Goal: Entertainment & Leisure: Browse casually

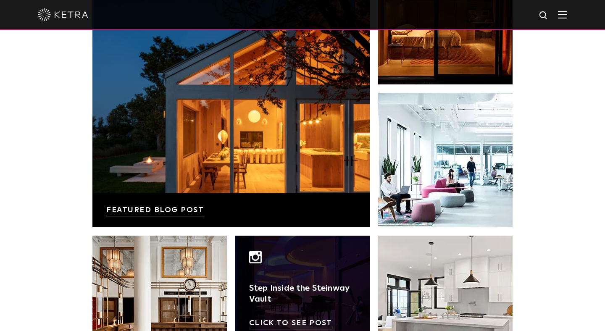
scroll to position [1434, 0]
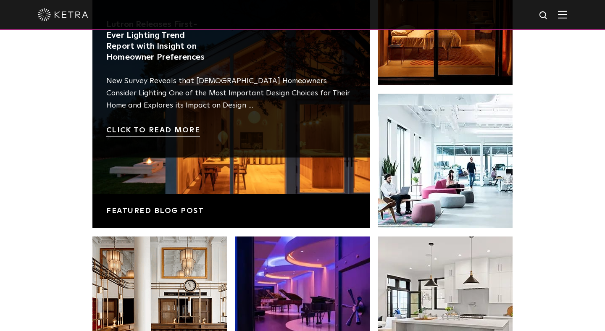
click at [228, 151] on link at bounding box center [230, 89] width 277 height 277
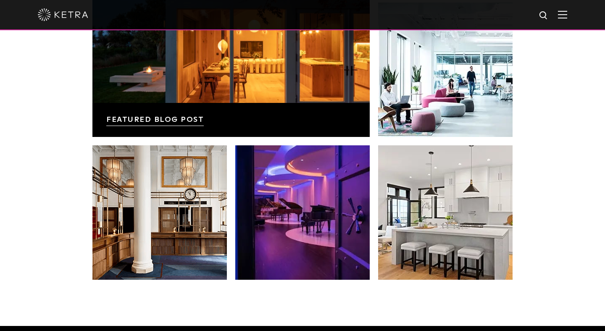
scroll to position [1529, 0]
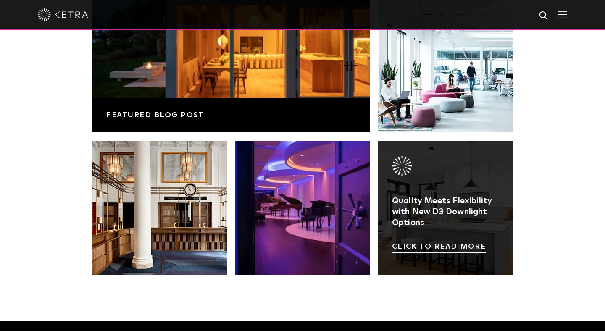
click at [449, 169] on link at bounding box center [445, 208] width 134 height 134
click at [439, 228] on link at bounding box center [445, 208] width 134 height 134
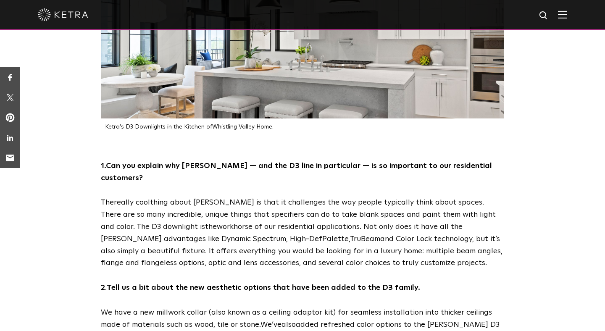
scroll to position [134, 0]
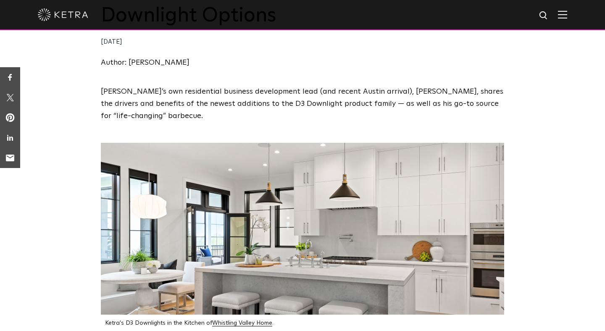
click at [563, 12] on img at bounding box center [562, 15] width 9 height 8
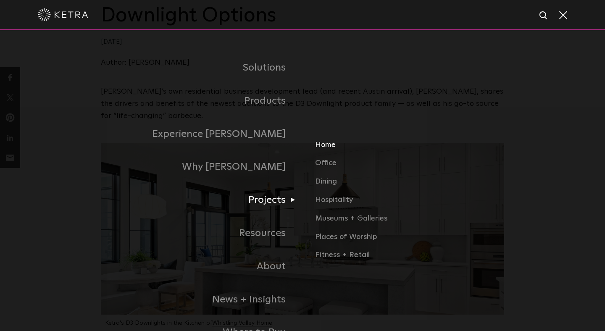
click at [328, 147] on link "Home" at bounding box center [409, 148] width 189 height 18
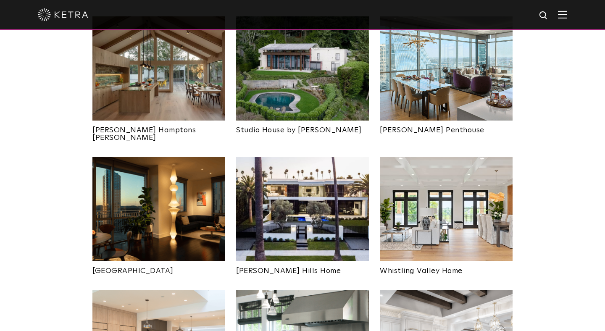
scroll to position [365, 0]
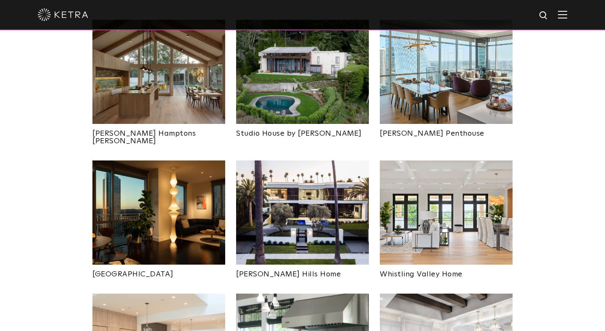
click at [440, 216] on img at bounding box center [446, 212] width 133 height 104
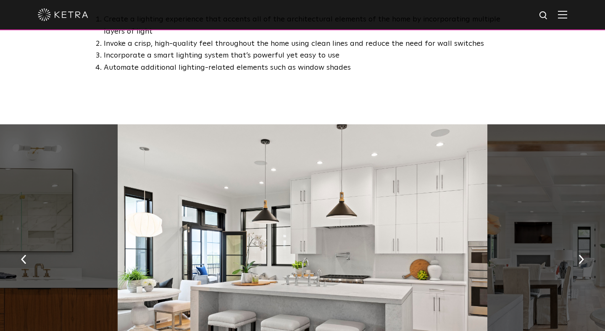
scroll to position [622, 0]
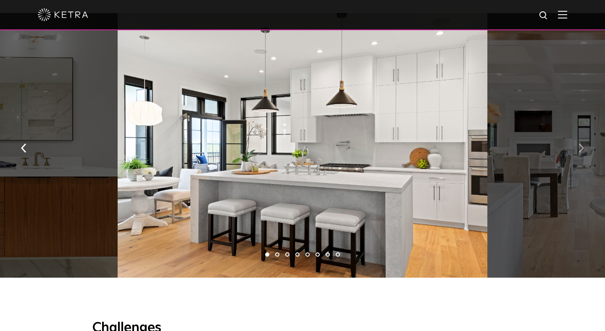
click at [581, 153] on button "button" at bounding box center [581, 147] width 18 height 29
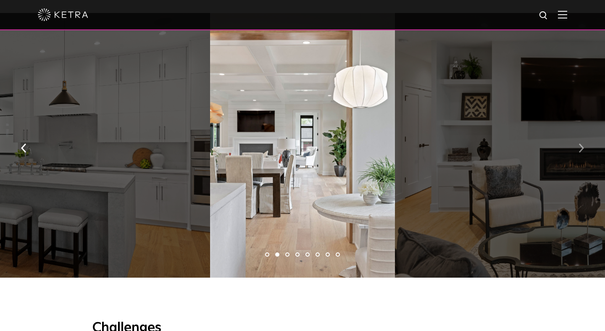
click at [581, 153] on button "button" at bounding box center [581, 147] width 18 height 29
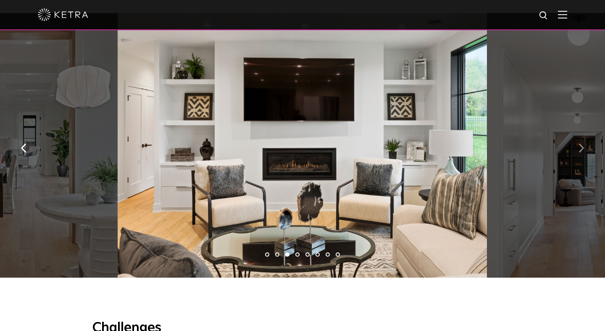
click at [581, 153] on button "button" at bounding box center [581, 147] width 18 height 29
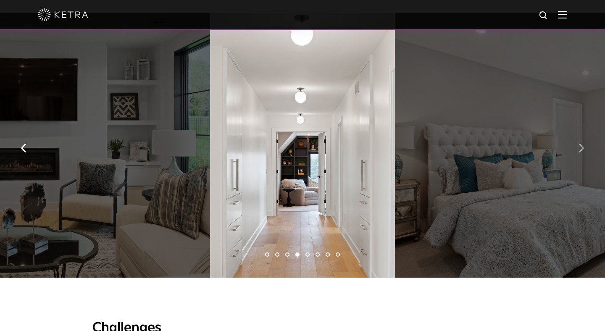
click at [581, 153] on button "button" at bounding box center [581, 147] width 18 height 29
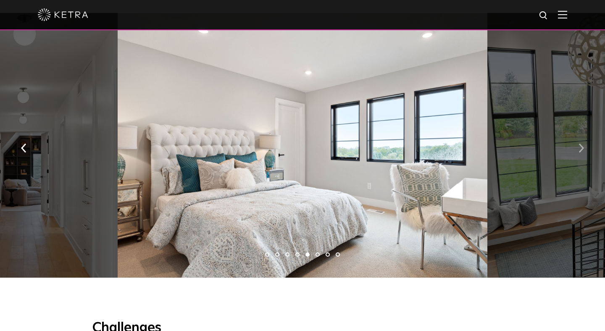
click at [581, 153] on button "button" at bounding box center [581, 147] width 18 height 29
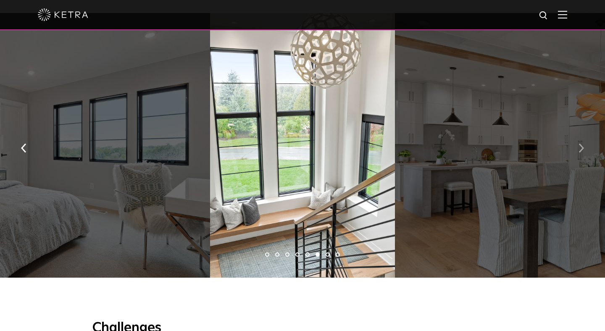
click at [581, 153] on button "button" at bounding box center [581, 147] width 18 height 29
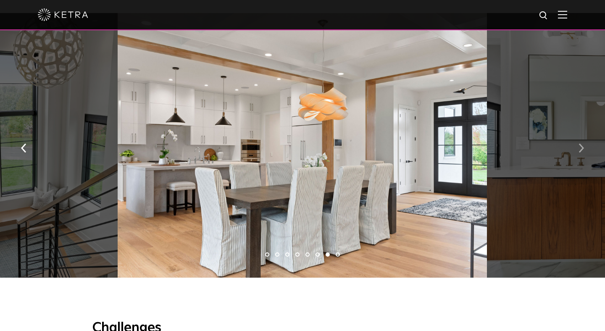
click at [581, 153] on button "button" at bounding box center [581, 147] width 18 height 29
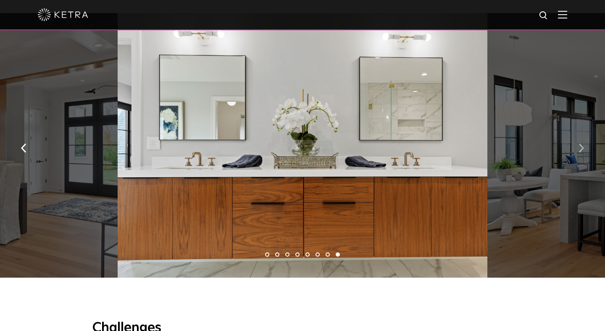
click at [581, 153] on button "button" at bounding box center [581, 147] width 18 height 29
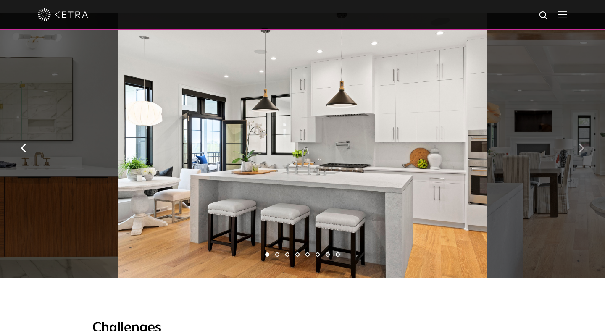
click at [581, 153] on button "button" at bounding box center [581, 147] width 18 height 29
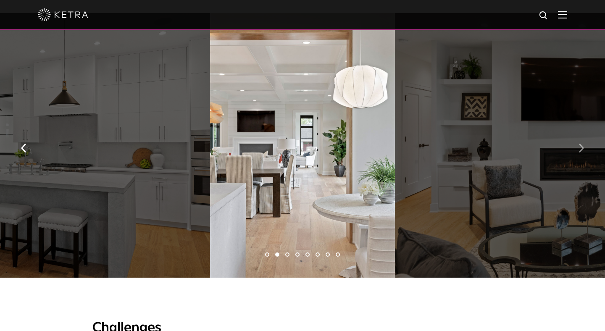
click at [581, 153] on button "button" at bounding box center [581, 147] width 18 height 29
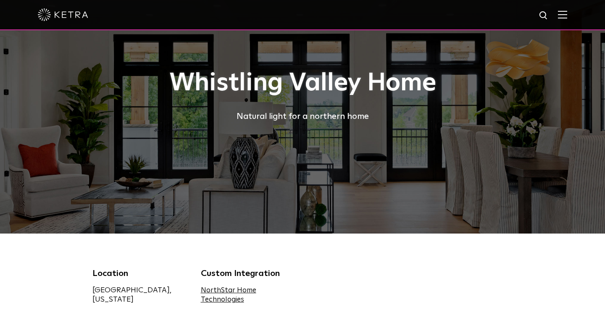
scroll to position [0, 0]
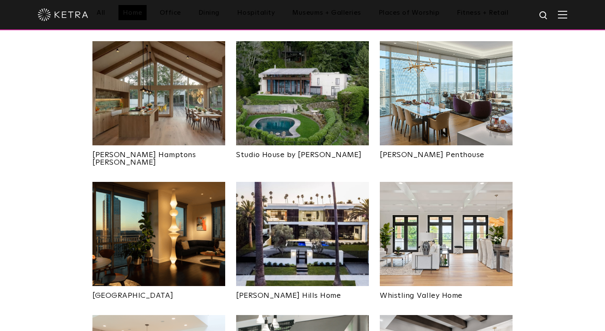
scroll to position [351, 0]
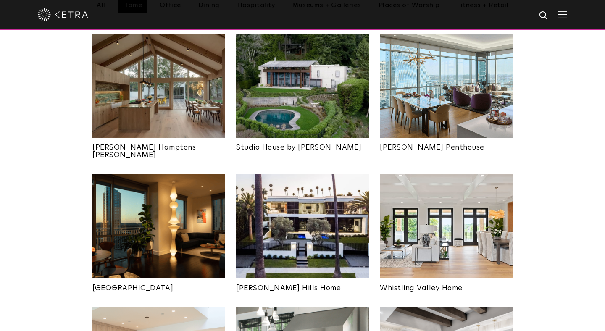
click at [297, 221] on img at bounding box center [302, 226] width 133 height 104
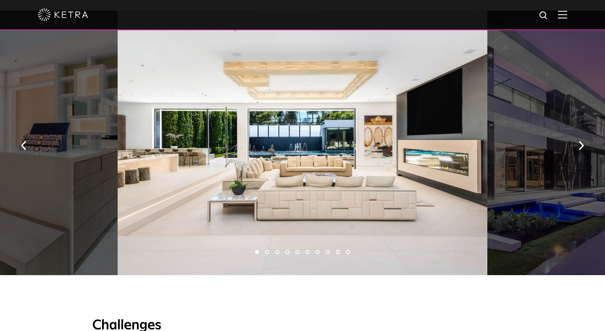
scroll to position [556, 0]
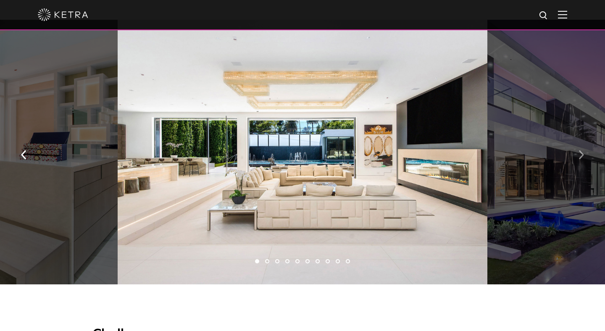
click at [579, 155] on img "button" at bounding box center [580, 154] width 5 height 9
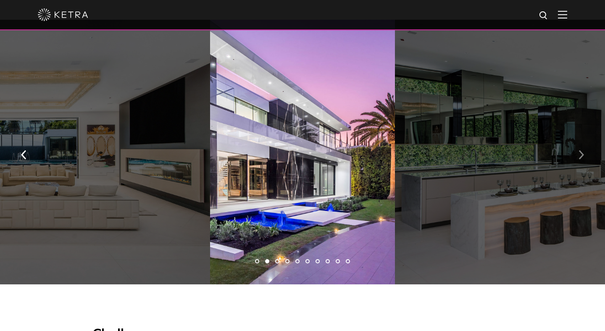
click at [579, 155] on img "button" at bounding box center [580, 154] width 5 height 9
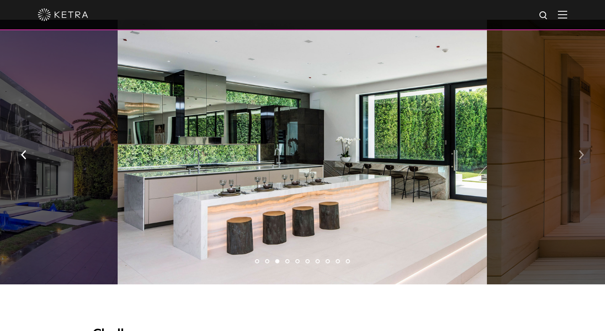
click at [579, 155] on img "button" at bounding box center [580, 154] width 5 height 9
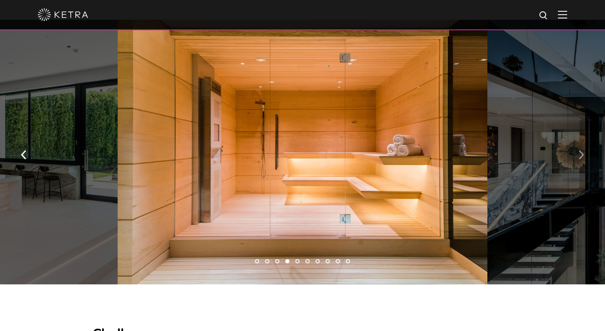
click at [579, 155] on img "button" at bounding box center [580, 154] width 5 height 9
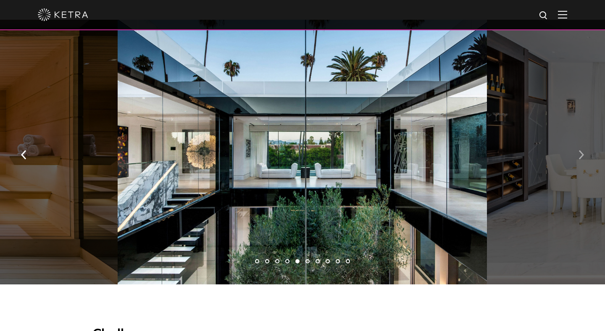
click at [579, 155] on img "button" at bounding box center [580, 154] width 5 height 9
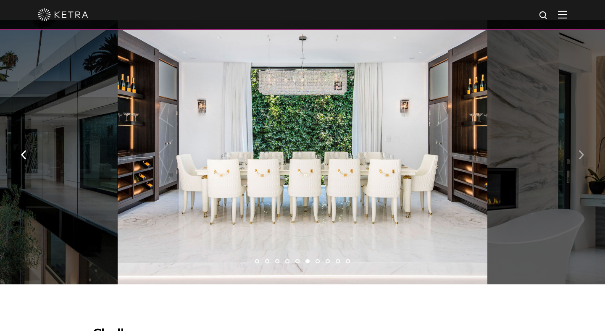
click at [579, 155] on img "button" at bounding box center [580, 154] width 5 height 9
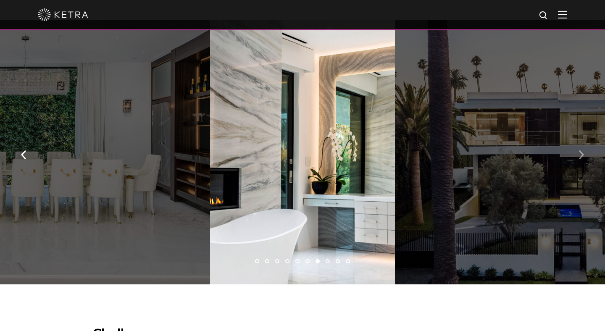
click at [579, 155] on img "button" at bounding box center [580, 154] width 5 height 9
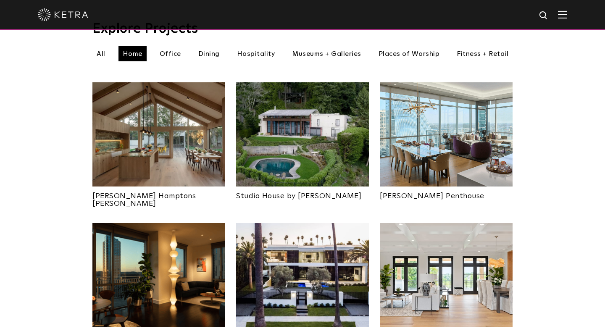
scroll to position [296, 0]
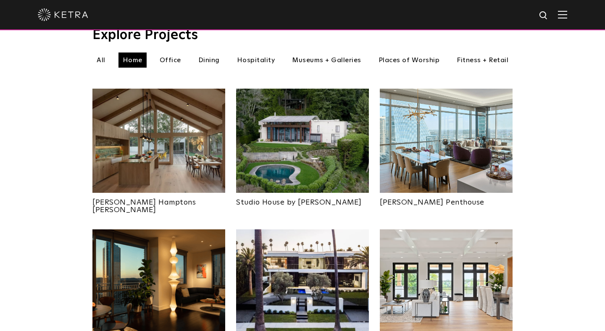
click at [304, 155] on img at bounding box center [302, 141] width 133 height 104
click at [266, 144] on img at bounding box center [302, 141] width 133 height 104
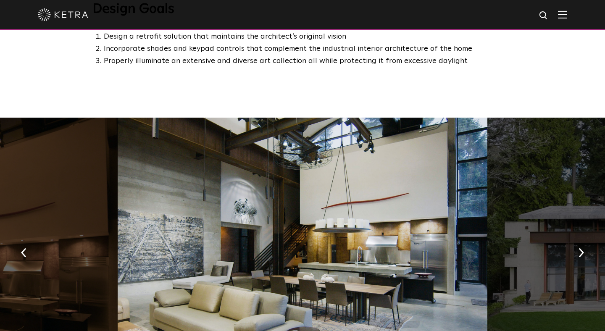
scroll to position [809, 0]
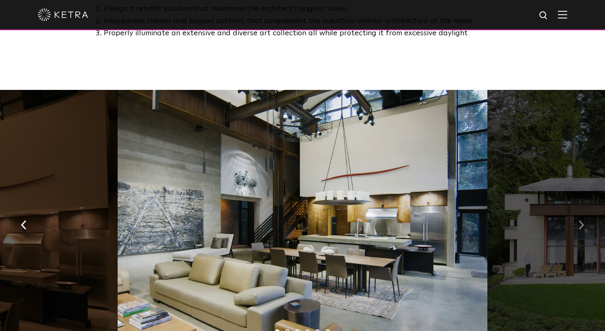
click at [582, 220] on img "button" at bounding box center [580, 224] width 5 height 9
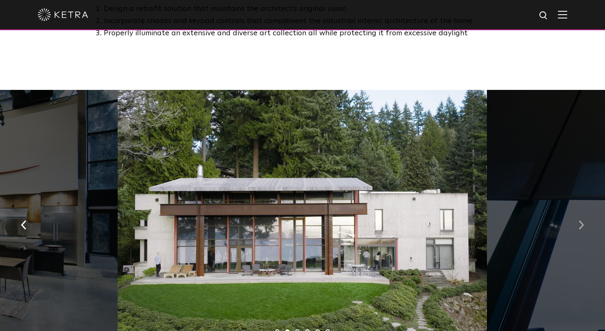
click at [582, 220] on img "button" at bounding box center [580, 224] width 5 height 9
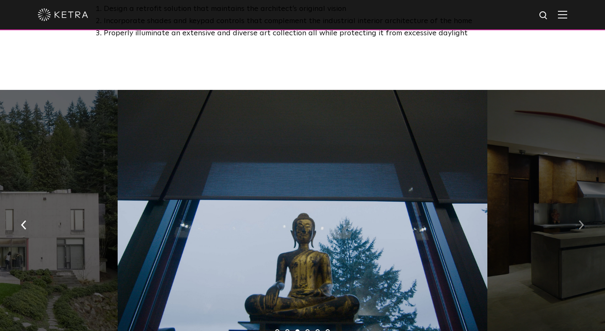
click at [582, 220] on img "button" at bounding box center [580, 224] width 5 height 9
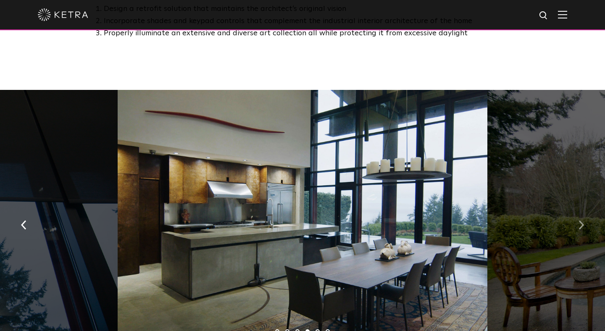
click at [582, 220] on img "button" at bounding box center [580, 224] width 5 height 9
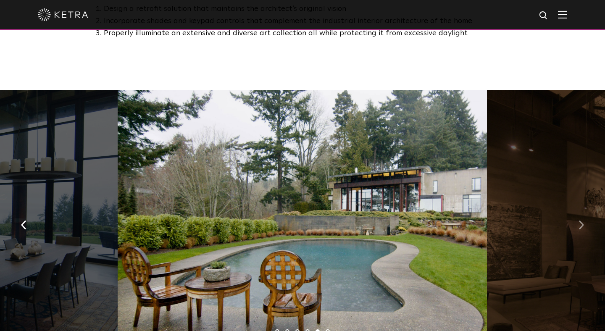
click at [582, 220] on img "button" at bounding box center [580, 224] width 5 height 9
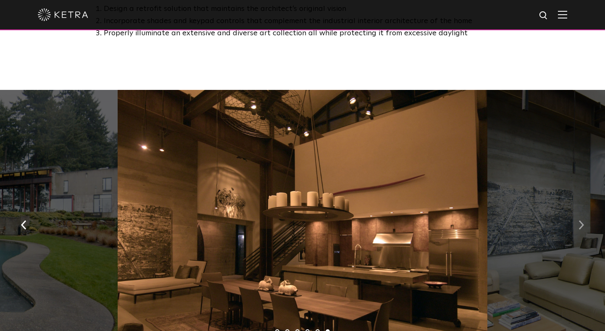
click at [582, 220] on img "button" at bounding box center [580, 224] width 5 height 9
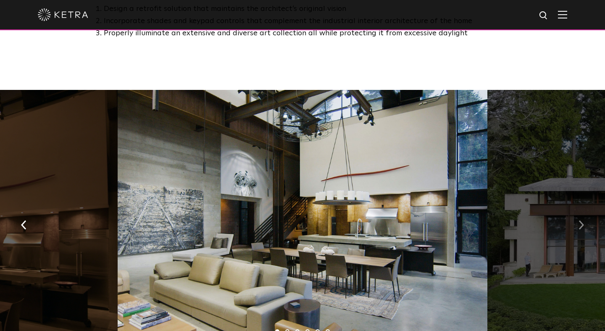
click at [582, 220] on img "button" at bounding box center [580, 224] width 5 height 9
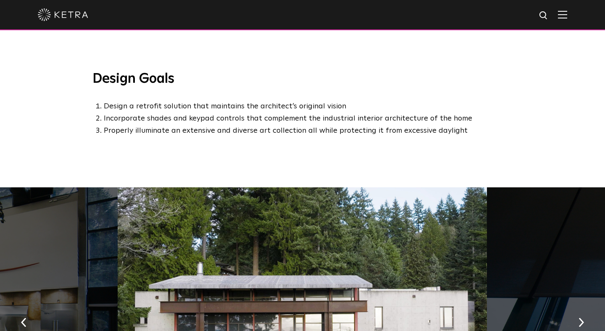
scroll to position [597, 0]
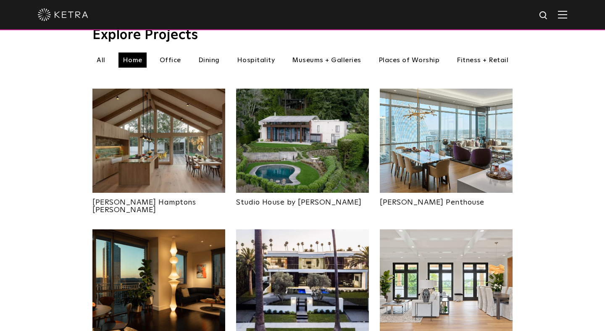
click at [138, 120] on img at bounding box center [158, 141] width 133 height 104
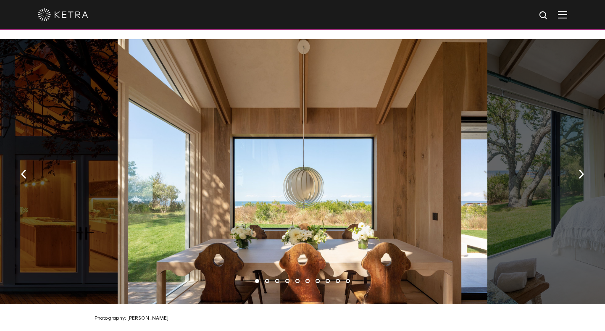
scroll to position [1219, 0]
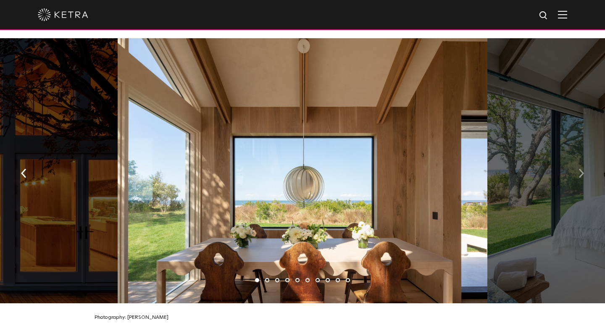
click at [580, 169] on img "button" at bounding box center [580, 173] width 5 height 9
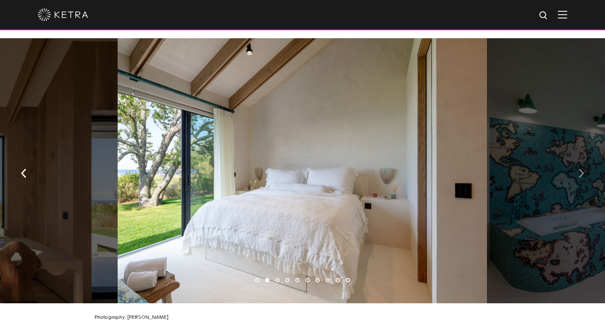
click at [580, 169] on img "button" at bounding box center [580, 173] width 5 height 9
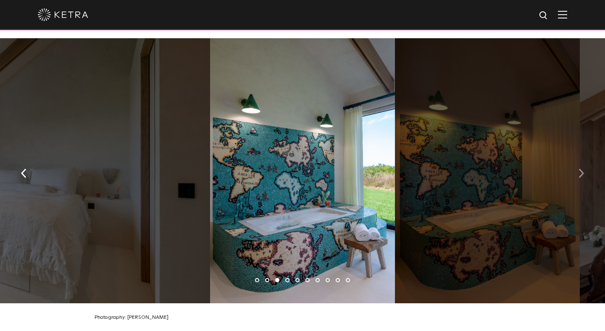
click at [580, 169] on img "button" at bounding box center [580, 173] width 5 height 9
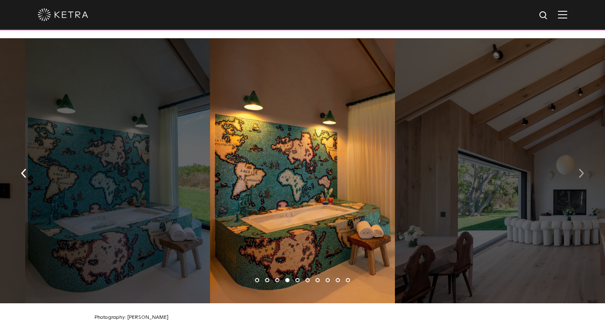
click at [580, 169] on img "button" at bounding box center [580, 173] width 5 height 9
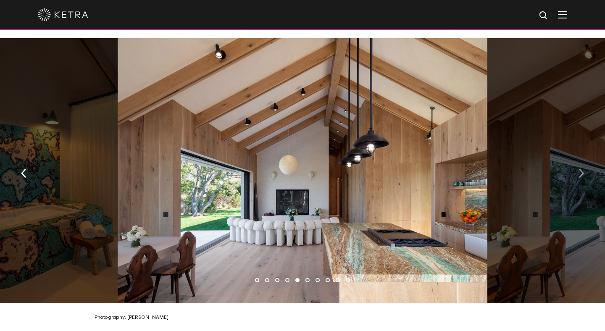
click at [580, 169] on img "button" at bounding box center [580, 173] width 5 height 9
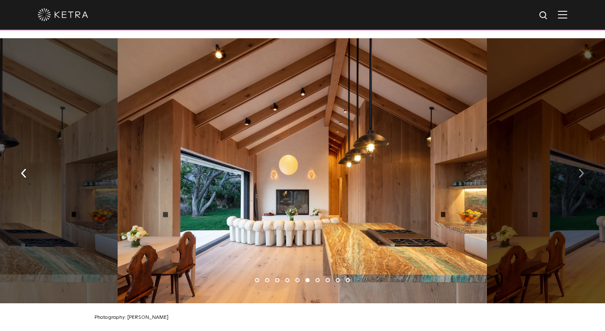
click at [580, 169] on img "button" at bounding box center [580, 173] width 5 height 9
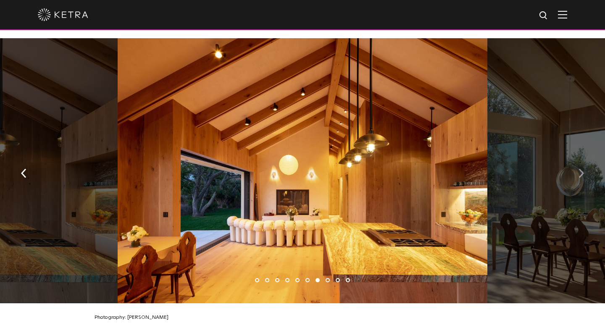
click at [580, 169] on img "button" at bounding box center [580, 173] width 5 height 9
